Goal: Task Accomplishment & Management: Use online tool/utility

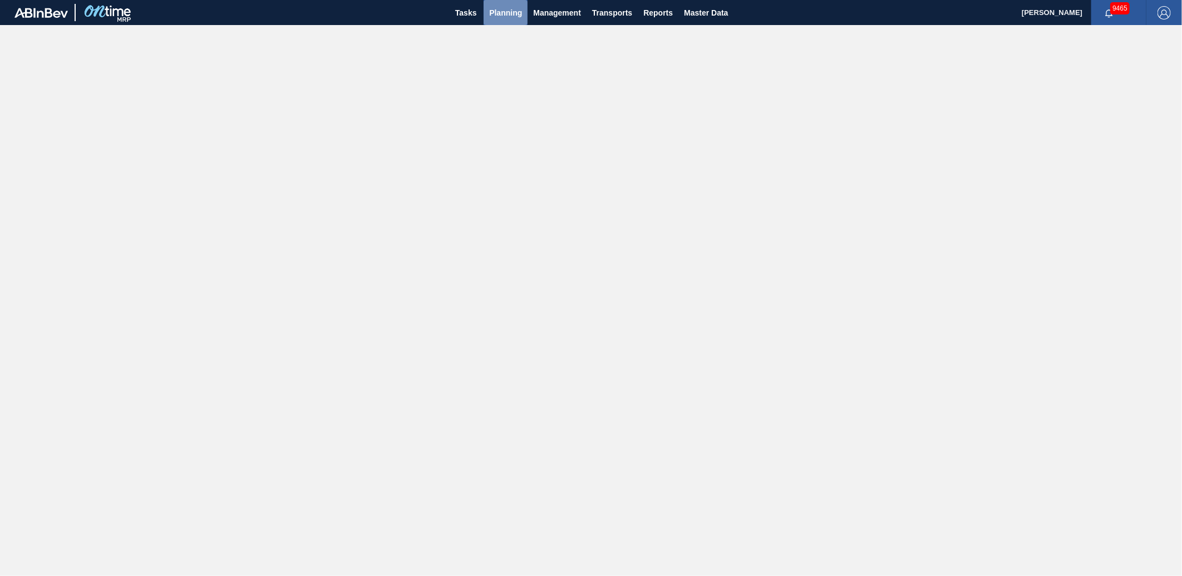
click at [517, 8] on span "Planning" at bounding box center [505, 12] width 33 height 13
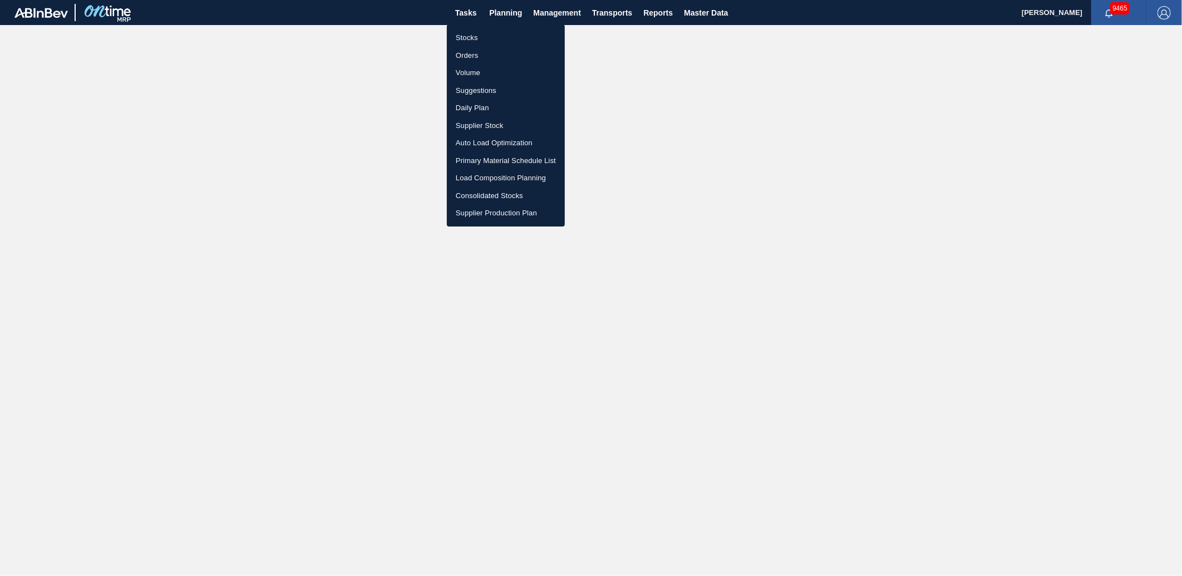
drag, startPoint x: 470, startPoint y: 87, endPoint x: 477, endPoint y: 88, distance: 7.3
click at [469, 88] on li "Suggestions" at bounding box center [506, 91] width 118 height 18
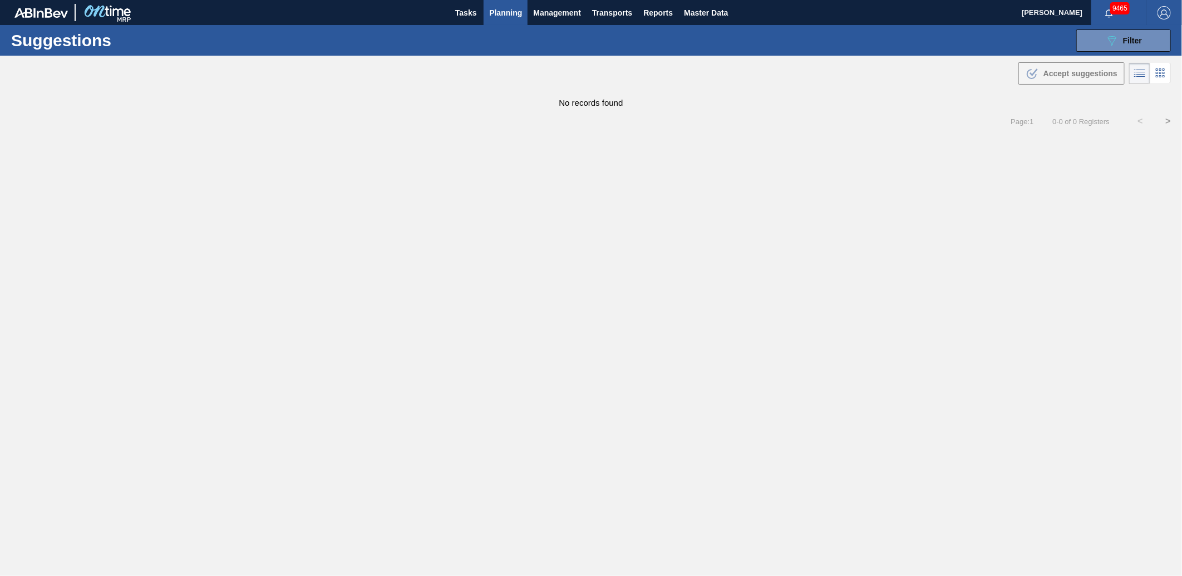
type from "[DATE]"
type to "[DATE]"
click at [1138, 43] on span "Filter" at bounding box center [1132, 40] width 19 height 9
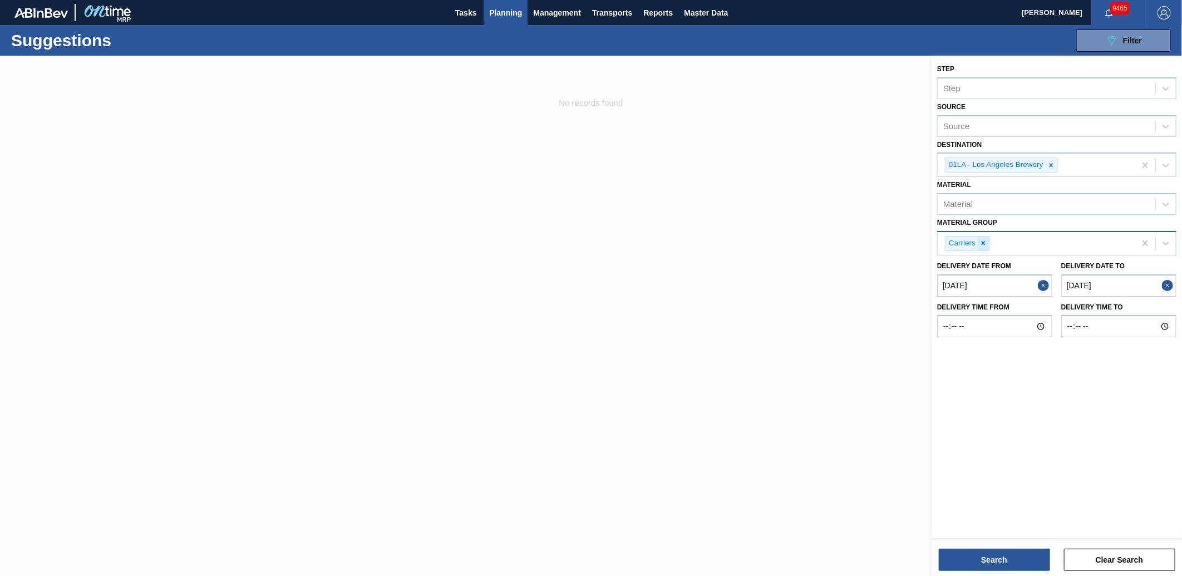
drag, startPoint x: 986, startPoint y: 243, endPoint x: 987, endPoint y: 237, distance: 6.7
click at [987, 239] on icon at bounding box center [984, 243] width 8 height 8
click at [1001, 273] on from "[DATE]" at bounding box center [995, 283] width 115 height 22
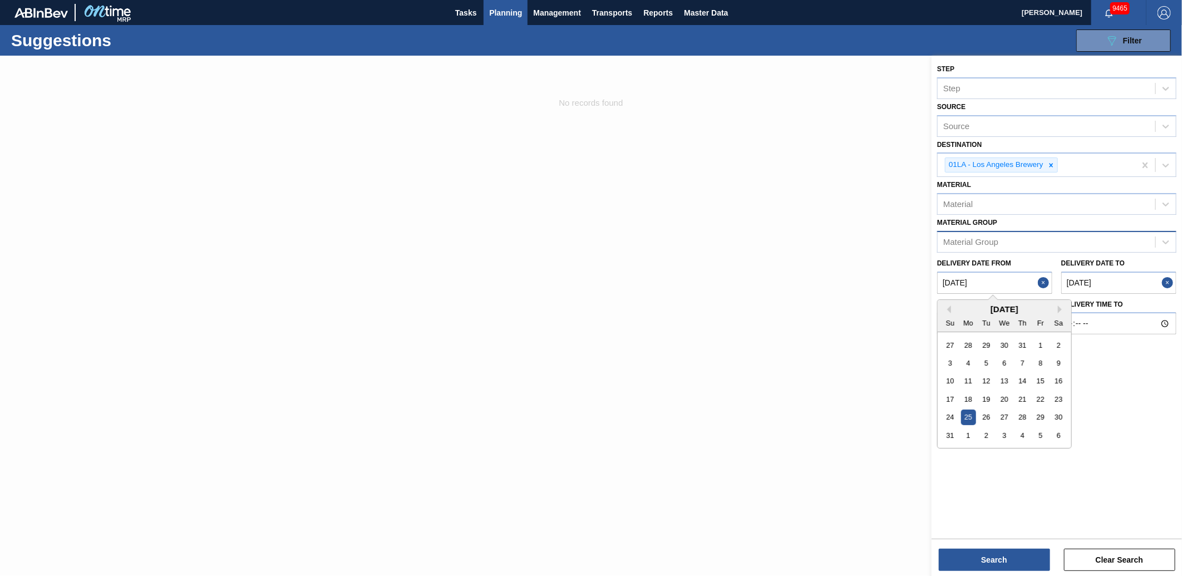
click at [1058, 304] on div "Previous Month Next Month [DATE] Su Mo Tu We Th Fr Sa 27 28 29 30 31 1 2 3 4 5 …" at bounding box center [1005, 374] width 135 height 149
click at [1058, 308] on div "[DATE]" at bounding box center [1005, 309] width 134 height 9
click at [979, 416] on div "26" at bounding box center [986, 417] width 15 height 15
type from "[DATE]"
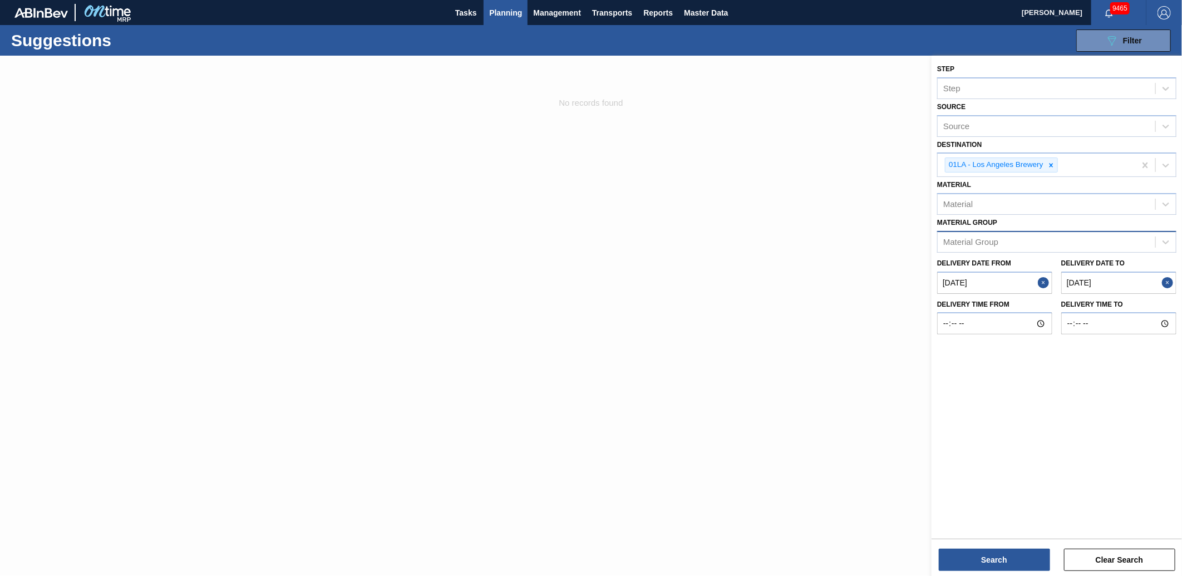
click at [1042, 281] on button "Close" at bounding box center [1045, 283] width 14 height 22
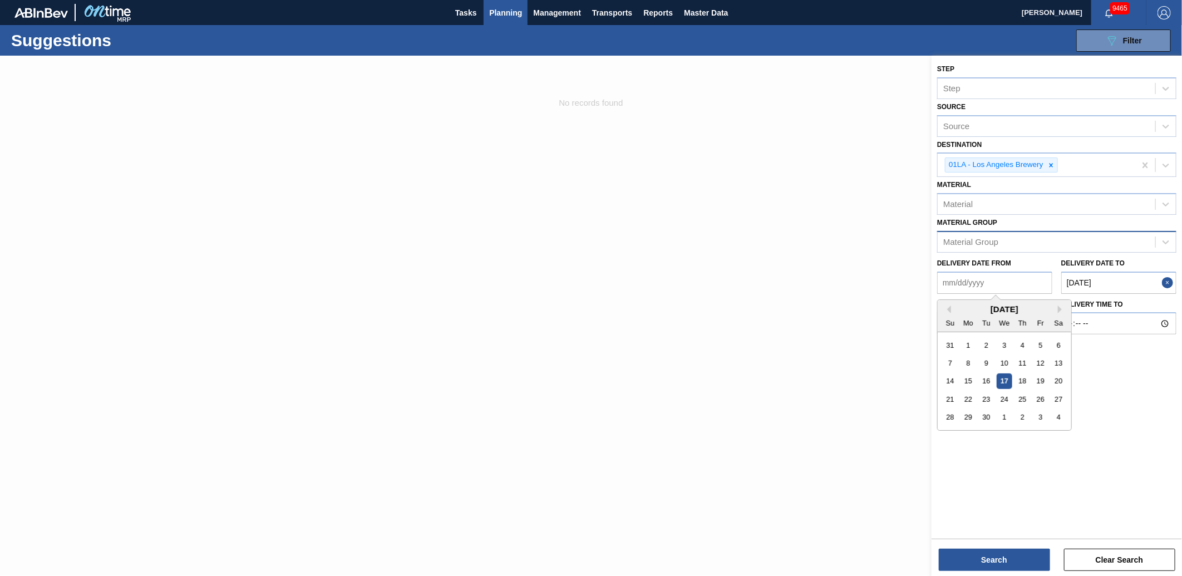
click at [974, 282] on from "Delivery Date from" at bounding box center [995, 283] width 115 height 22
click at [1037, 274] on from "Delivery Date from" at bounding box center [995, 283] width 115 height 22
click at [1057, 305] on div "[DATE]" at bounding box center [1005, 309] width 134 height 9
click at [1059, 306] on button "Next Month" at bounding box center [1062, 310] width 8 height 8
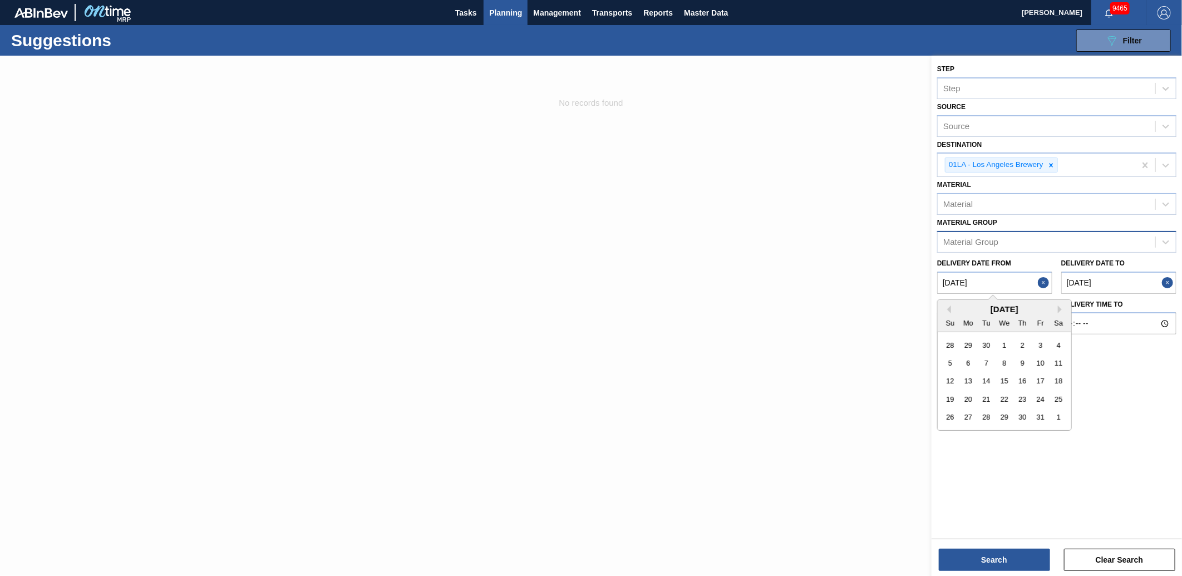
click at [939, 305] on div "[DATE]" at bounding box center [1005, 309] width 134 height 9
click at [953, 307] on div "[DATE]" at bounding box center [1005, 309] width 134 height 9
click at [949, 307] on button "Previous Month" at bounding box center [948, 310] width 8 height 8
click at [971, 374] on div "15" at bounding box center [968, 381] width 15 height 15
type from "[DATE]"
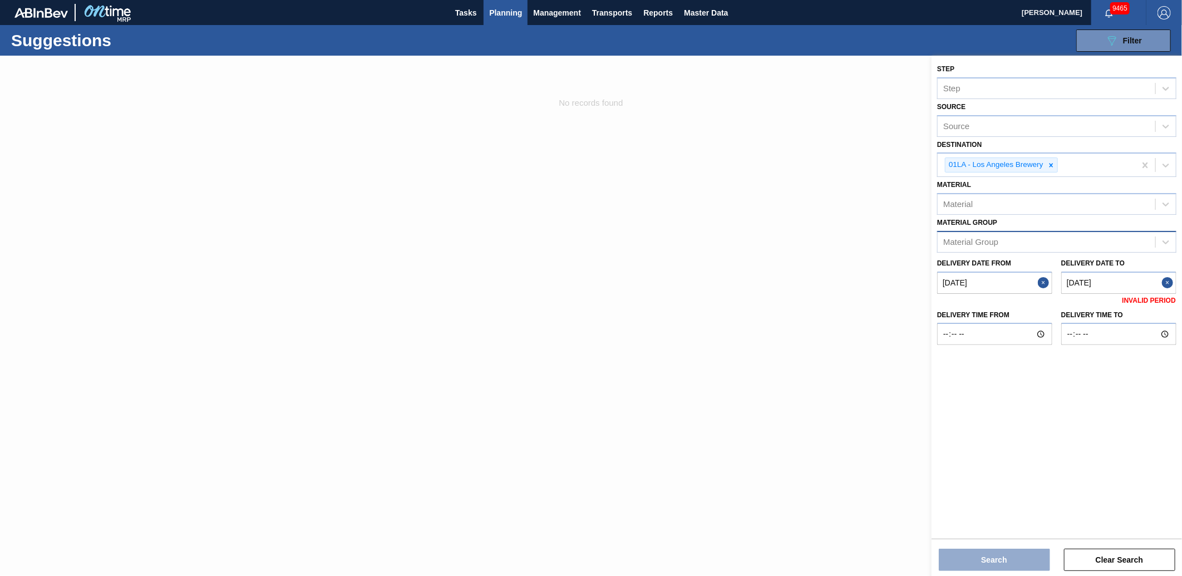
click at [1125, 276] on to "[DATE]" at bounding box center [1119, 283] width 115 height 22
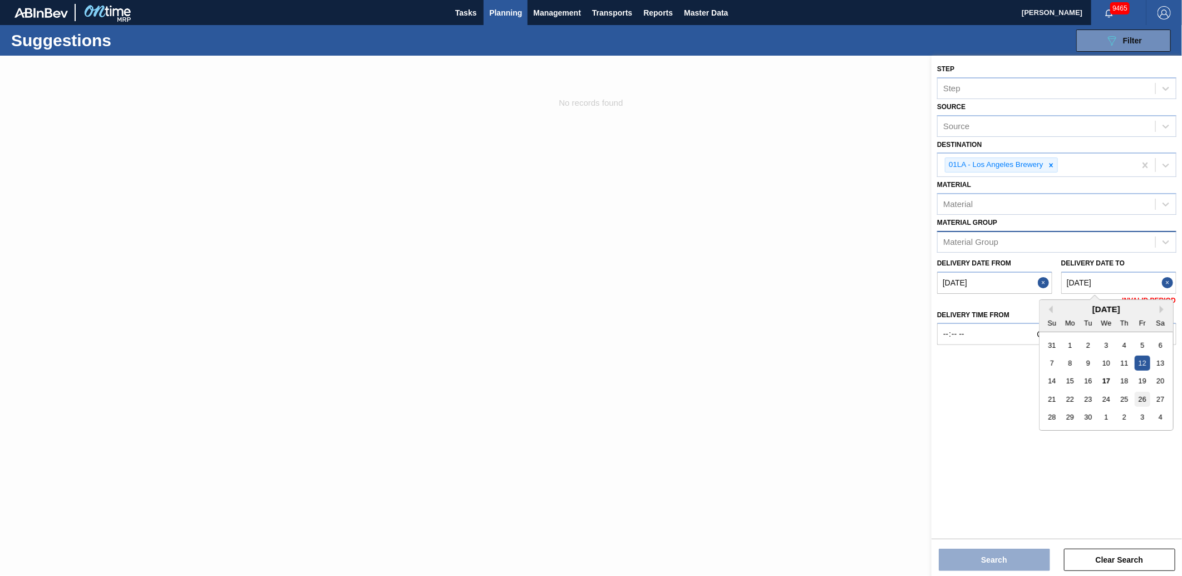
click at [1144, 395] on div "26" at bounding box center [1142, 399] width 15 height 15
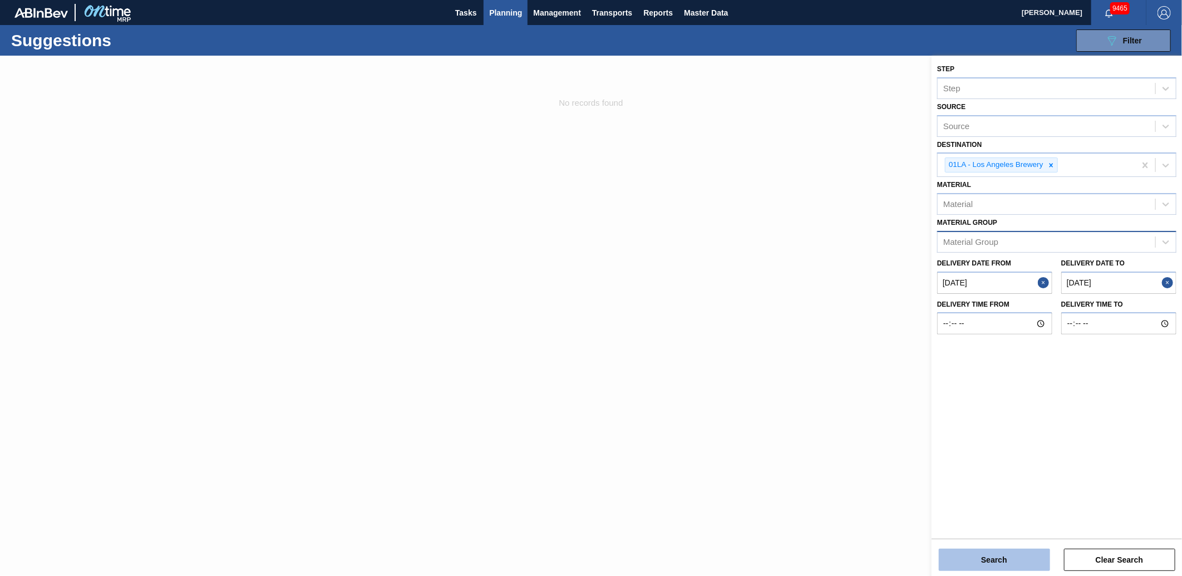
click at [984, 556] on button "Search" at bounding box center [994, 560] width 111 height 22
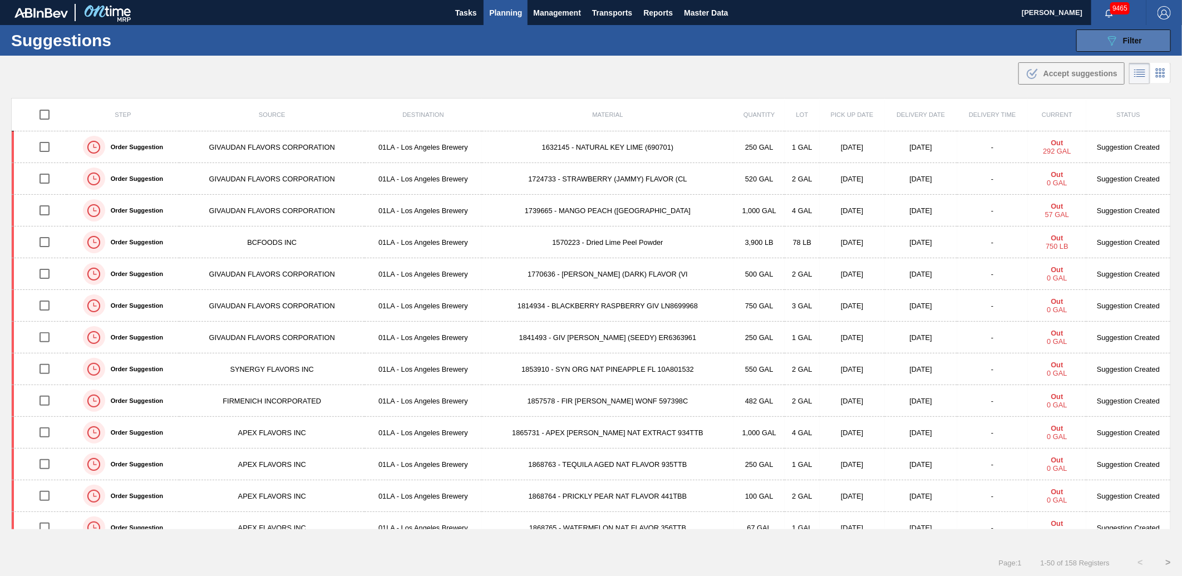
click at [1128, 35] on div "089F7B8B-B2A5-4AFE-B5C0-19BA573D28AC Filter" at bounding box center [1124, 40] width 37 height 13
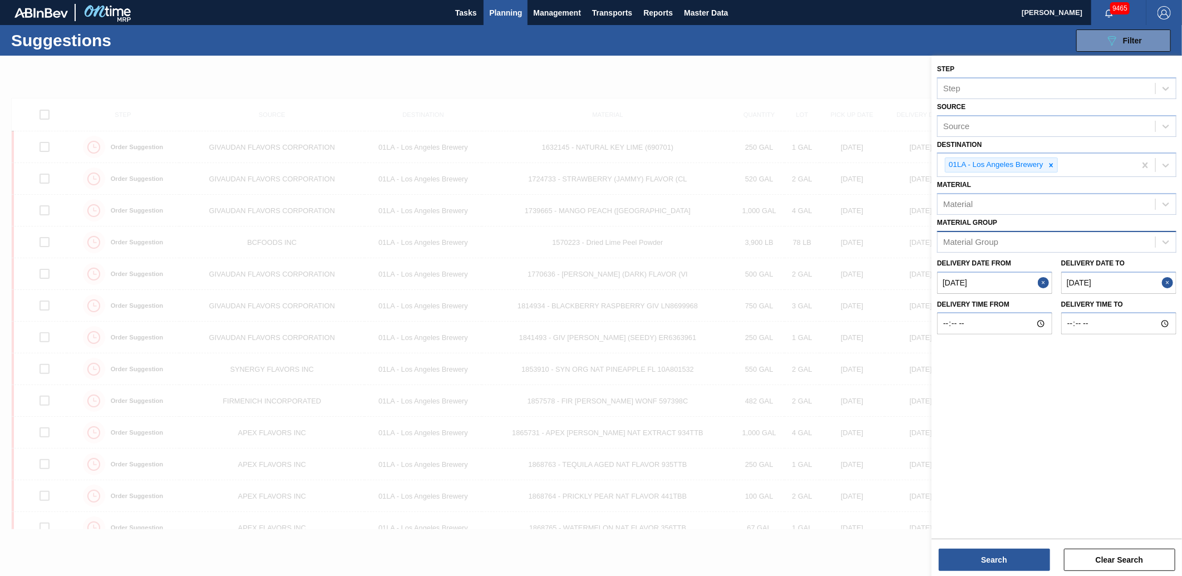
click at [1039, 241] on div "Material Group" at bounding box center [1047, 242] width 218 height 16
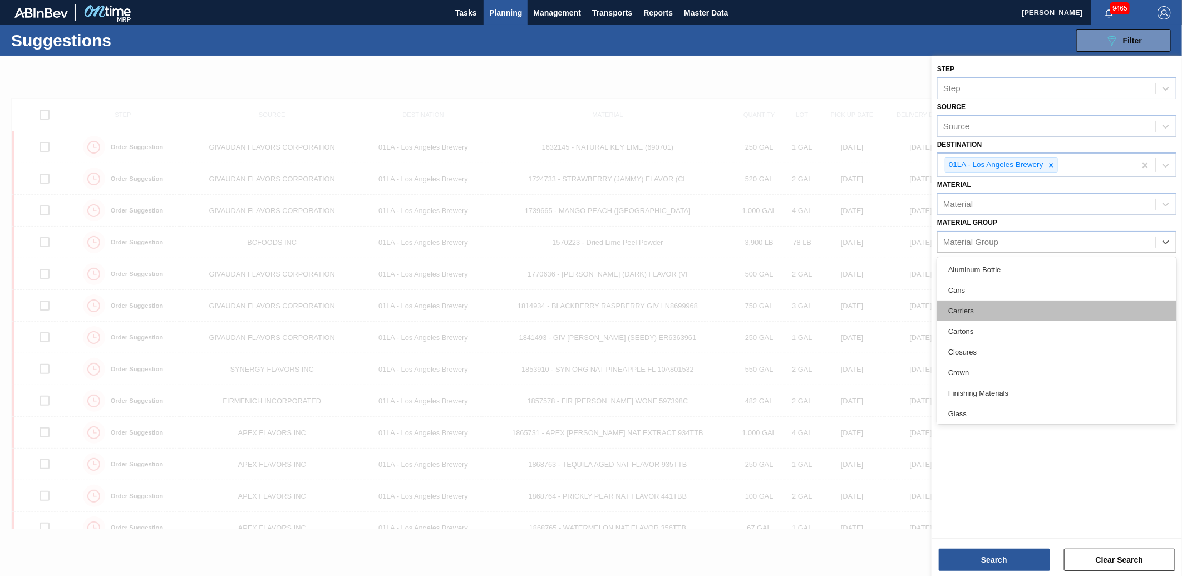
click at [962, 313] on div "Carriers" at bounding box center [1057, 311] width 239 height 21
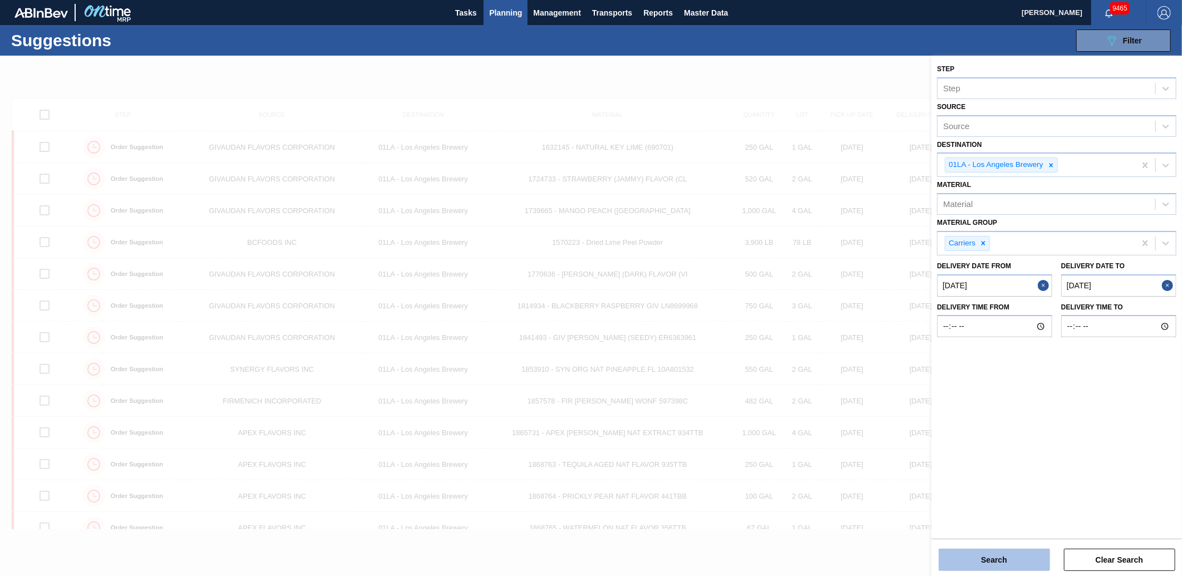
click at [993, 561] on button "Search" at bounding box center [994, 560] width 111 height 22
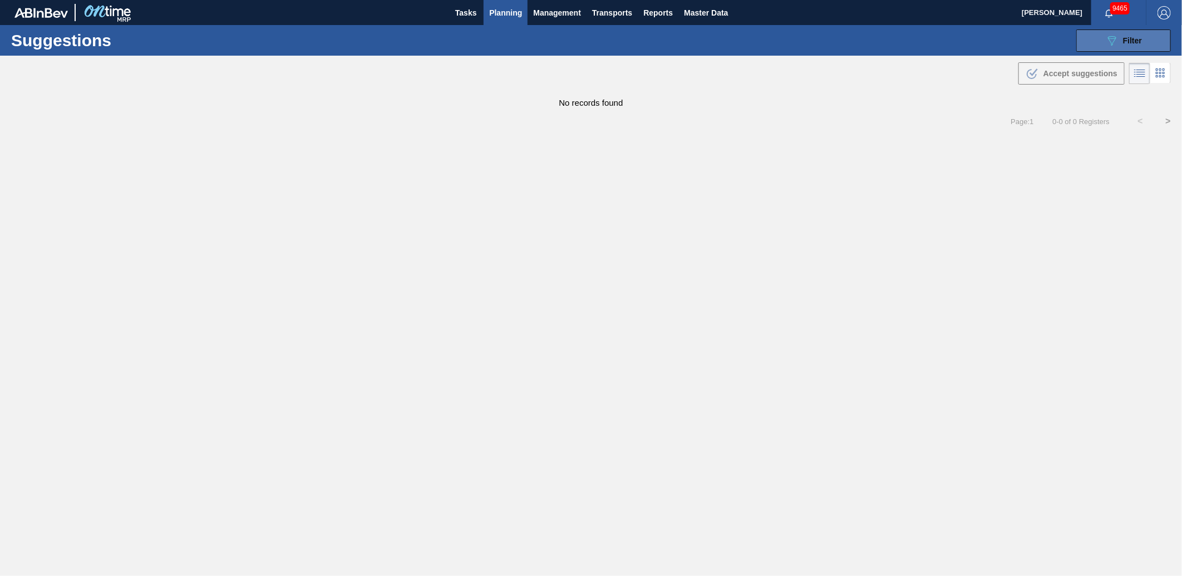
click at [1134, 42] on span "Filter" at bounding box center [1132, 40] width 19 height 9
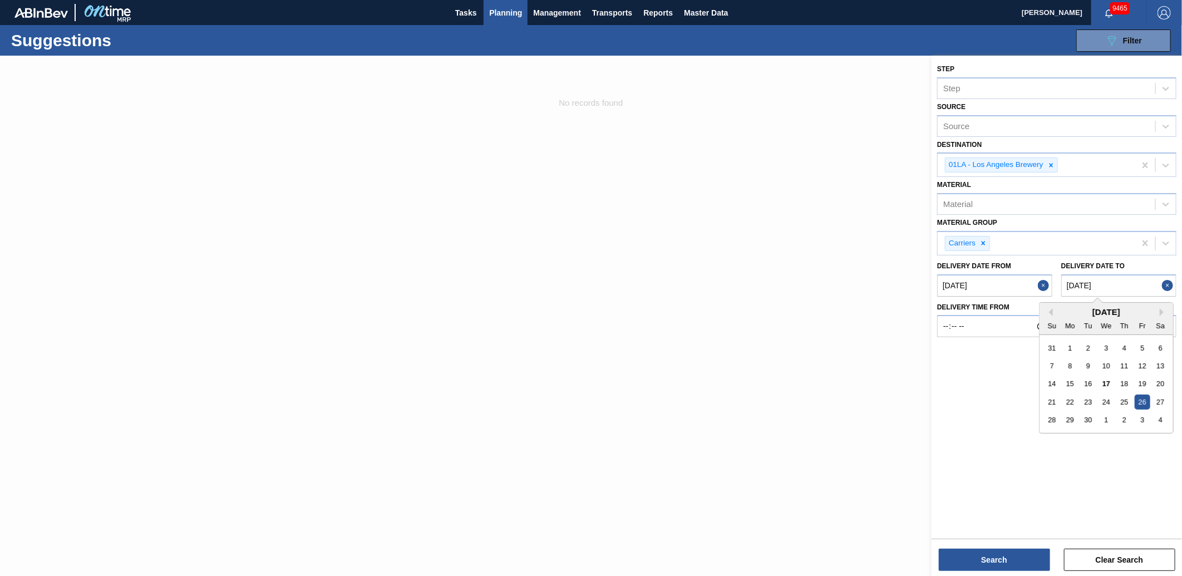
click at [1121, 281] on to "[DATE]" at bounding box center [1119, 285] width 115 height 22
click at [1144, 420] on div "3" at bounding box center [1142, 420] width 15 height 15
type to "[DATE]"
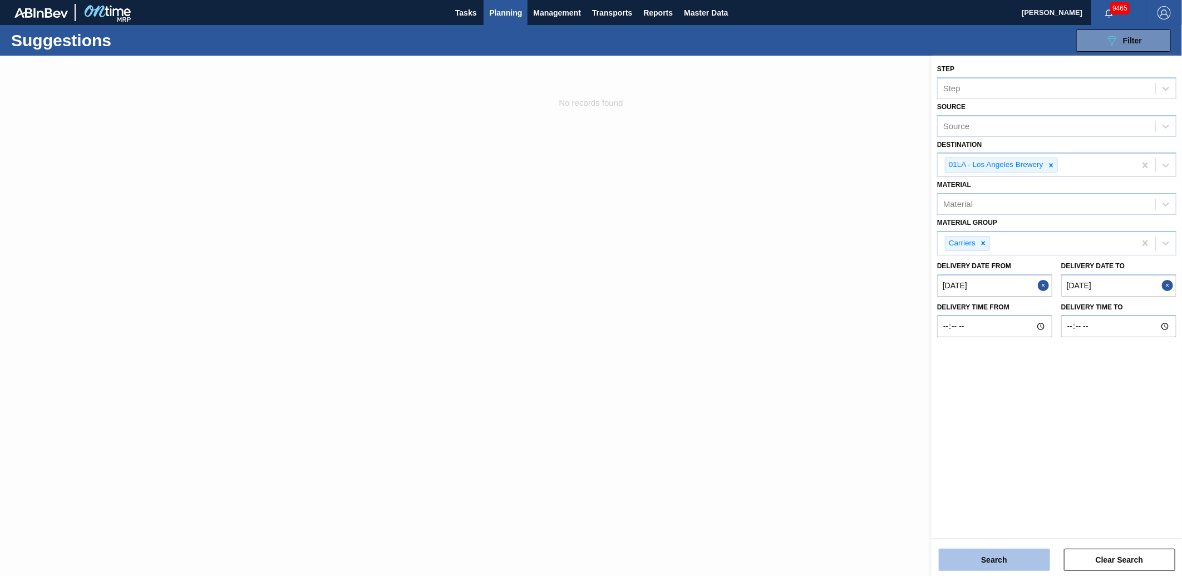
click at [992, 552] on button "Search" at bounding box center [994, 560] width 111 height 22
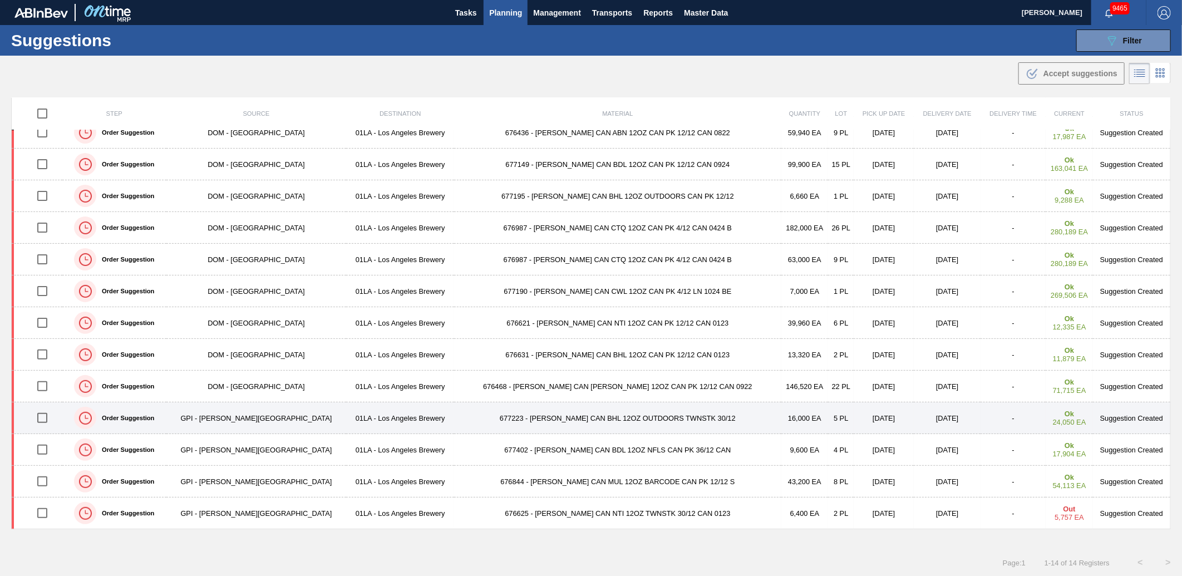
scroll to position [1, 0]
